Goal: Task Accomplishment & Management: Manage account settings

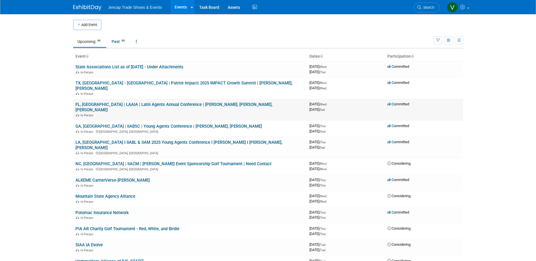
click at [235, 102] on link "FL, [GEOGRAPHIC_DATA] | LAAIA | Latin Agents Annual Conference | [PERSON_NAME],…" at bounding box center [173, 107] width 197 height 10
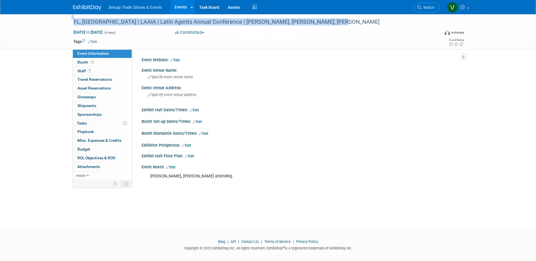
drag, startPoint x: 320, startPoint y: 20, endPoint x: 65, endPoint y: 19, distance: 254.9
click at [65, 19] on div "FL, Marco Island | LAAIA | Latin Agents Annual Conference | Chris Reid, Ricardo…" at bounding box center [268, 32] width 536 height 36
copy div "FL, [GEOGRAPHIC_DATA] | LAAIA | Latin Agents Annual Conference | [PERSON_NAME],…"
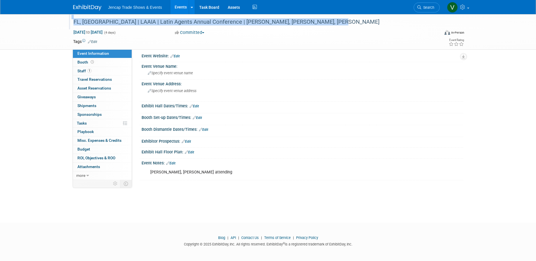
scroll to position [5, 0]
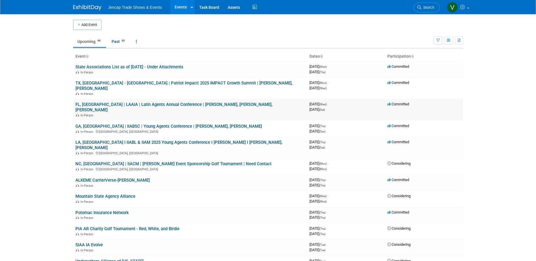
click at [254, 102] on link "FL, [GEOGRAPHIC_DATA] | LAAIA | Latin Agents Annual Conference | [PERSON_NAME],…" at bounding box center [173, 107] width 197 height 10
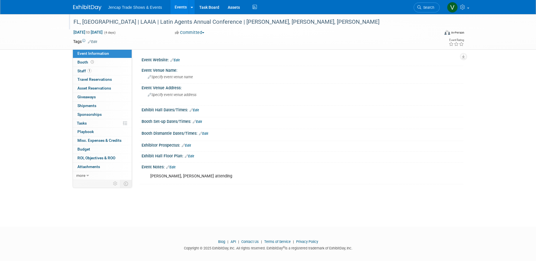
drag, startPoint x: 309, startPoint y: 22, endPoint x: 314, endPoint y: 27, distance: 7.4
click at [309, 22] on div "FL, [GEOGRAPHIC_DATA] | LAAIA | Latin Agents Annual Conference | [PERSON_NAME],…" at bounding box center [250, 22] width 359 height 10
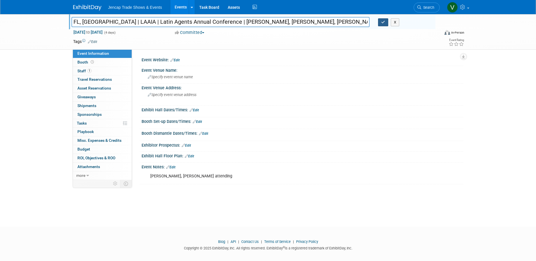
type input "FL, Marco Island | LAAIA | Latin Agents Annual Conference | Chris Reid, Ricardo…"
click at [383, 23] on icon "button" at bounding box center [383, 22] width 4 height 4
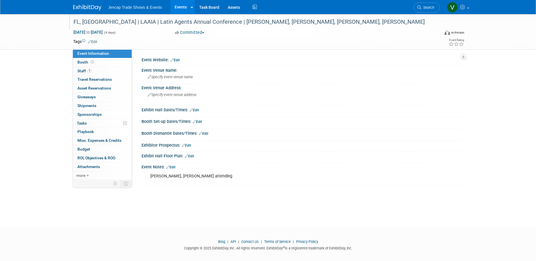
click at [192, 179] on div "Wendy Sanderson, Katie Nehls attending" at bounding box center [273, 176] width 254 height 11
click at [174, 166] on link "Edit" at bounding box center [170, 167] width 9 height 4
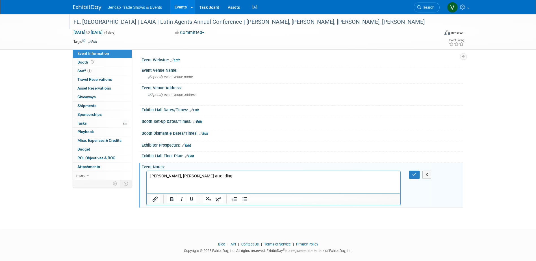
click at [183, 176] on p "Wendy Sanderson, Katie Nehls attending" at bounding box center [273, 176] width 247 height 6
click at [201, 175] on p "Katie Nehls attending" at bounding box center [273, 176] width 247 height 6
click at [414, 172] on icon "button" at bounding box center [414, 174] width 4 height 4
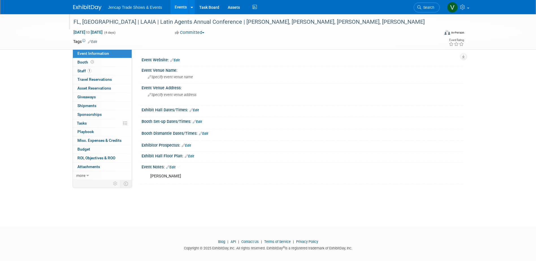
click at [284, 22] on div "FL, Marco Island | LAAIA | Latin Agents Annual Conference | Chris Reid, Ricardo…" at bounding box center [250, 22] width 359 height 10
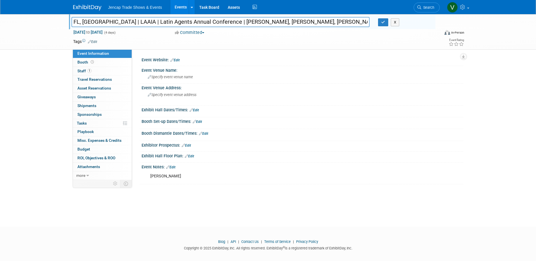
click at [311, 27] on input "FL, Marco Island | LAAIA | Latin Agents Annual Conference | Chris Reid, Ricardo…" at bounding box center [220, 22] width 298 height 10
drag, startPoint x: 322, startPoint y: 21, endPoint x: 286, endPoint y: 23, distance: 36.2
click at [286, 23] on input "FL, Marco Island | LAAIA | Latin Agents Annual Conference | Chris Reid, Ricardo…" at bounding box center [220, 22] width 298 height 10
click at [300, 24] on input "FL, Marco Island | LAAIA | Latin Agents Annual Conference | Chris Reid, Ricardo…" at bounding box center [220, 22] width 298 height 10
click at [320, 19] on input "FL, Marco Island | LAAIA | Latin Agents Annual Conference | Chris Reid, Ricardo…" at bounding box center [220, 22] width 298 height 10
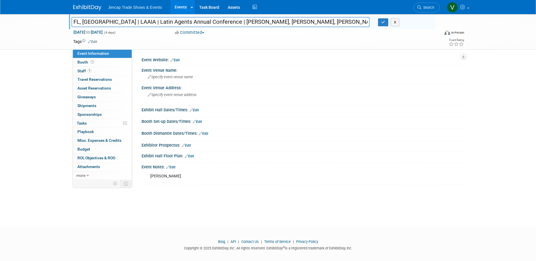
drag, startPoint x: 321, startPoint y: 22, endPoint x: 45, endPoint y: 24, distance: 276.1
click at [45, 24] on div "FL, Marco Island | LAAIA | Latin Agents Annual Conference | Chris Reid, Ricardo…" at bounding box center [268, 32] width 536 height 36
click at [382, 23] on icon "button" at bounding box center [383, 22] width 4 height 4
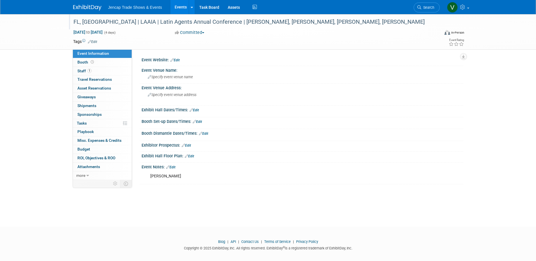
click at [88, 4] on link at bounding box center [90, 5] width 35 height 5
